Goal: Information Seeking & Learning: Check status

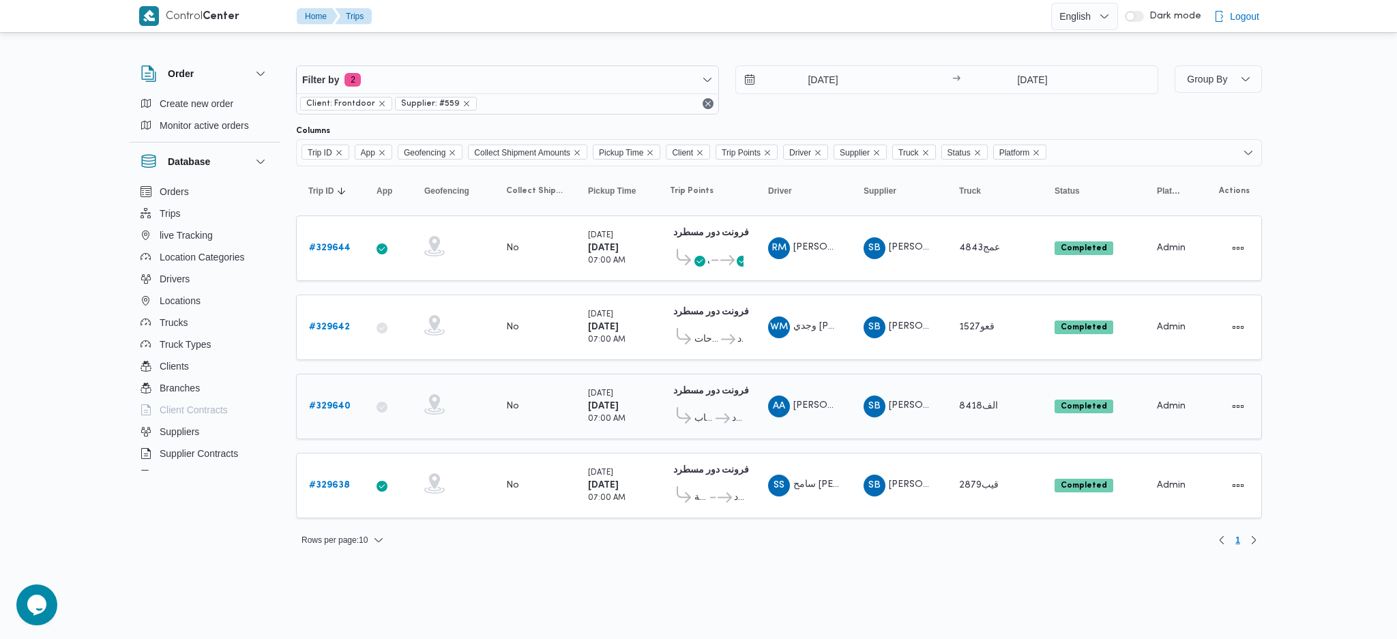
click at [520, 375] on td "Collect Shipment Amounts No" at bounding box center [535, 406] width 82 height 65
